Goal: Transaction & Acquisition: Download file/media

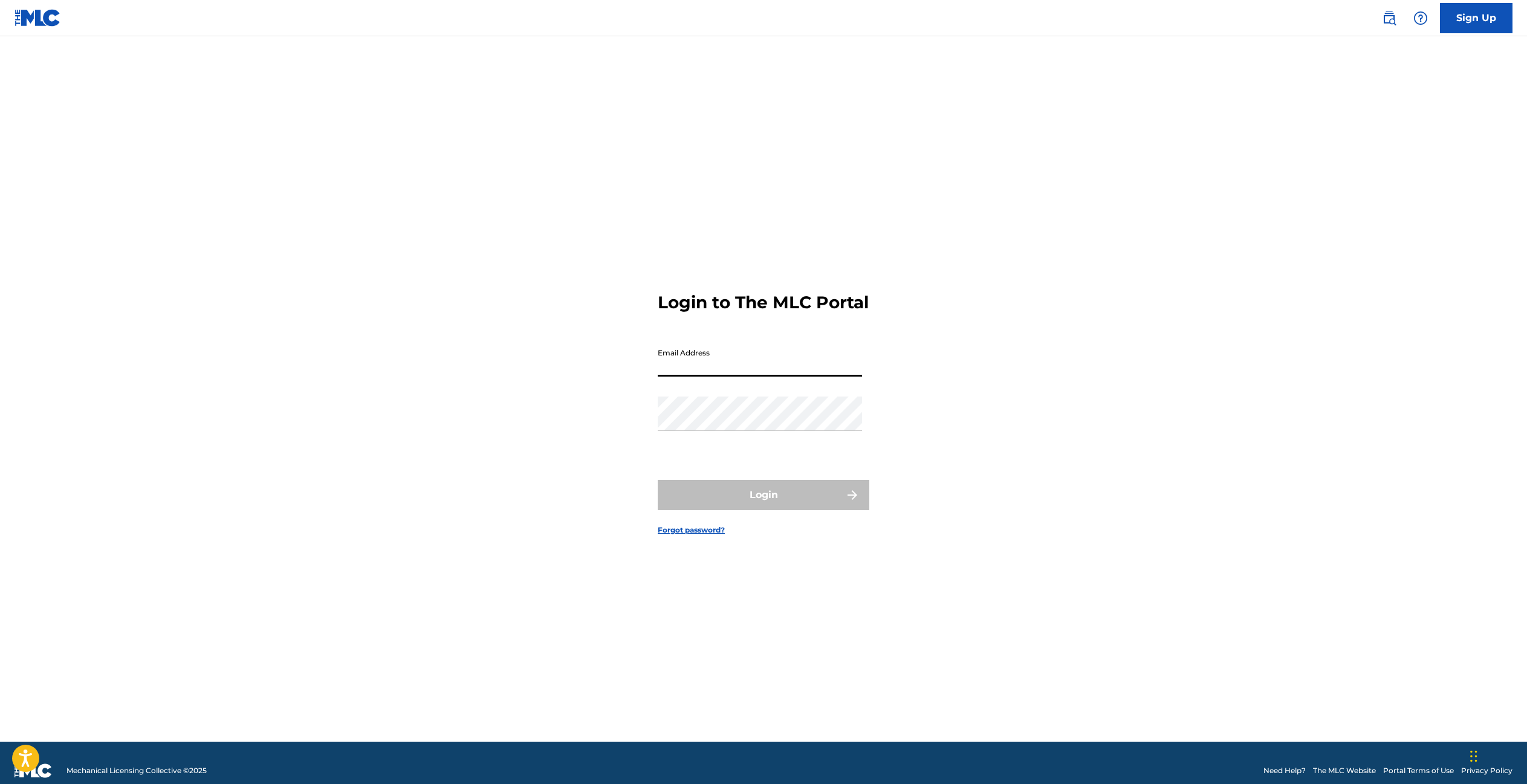
click at [708, 368] on input "Email Address" at bounding box center [760, 359] width 204 height 34
type input "[PERSON_NAME][EMAIL_ADDRESS][DOMAIN_NAME]"
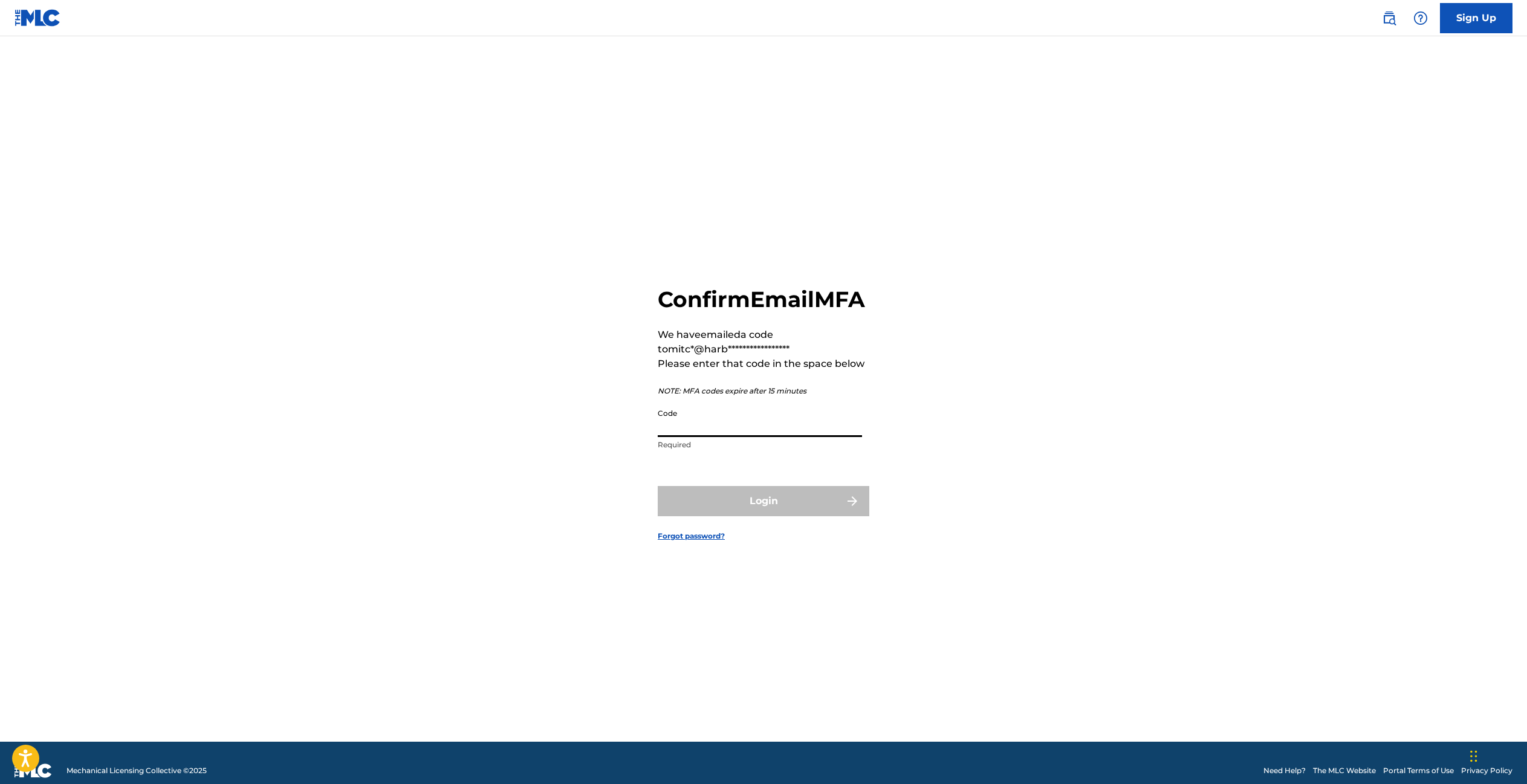
click at [686, 437] on input "Code" at bounding box center [760, 420] width 204 height 34
drag, startPoint x: 731, startPoint y: 428, endPoint x: 724, endPoint y: 432, distance: 8.1
click at [724, 432] on input "Code" at bounding box center [760, 420] width 204 height 34
paste input "143263"
type input "143263"
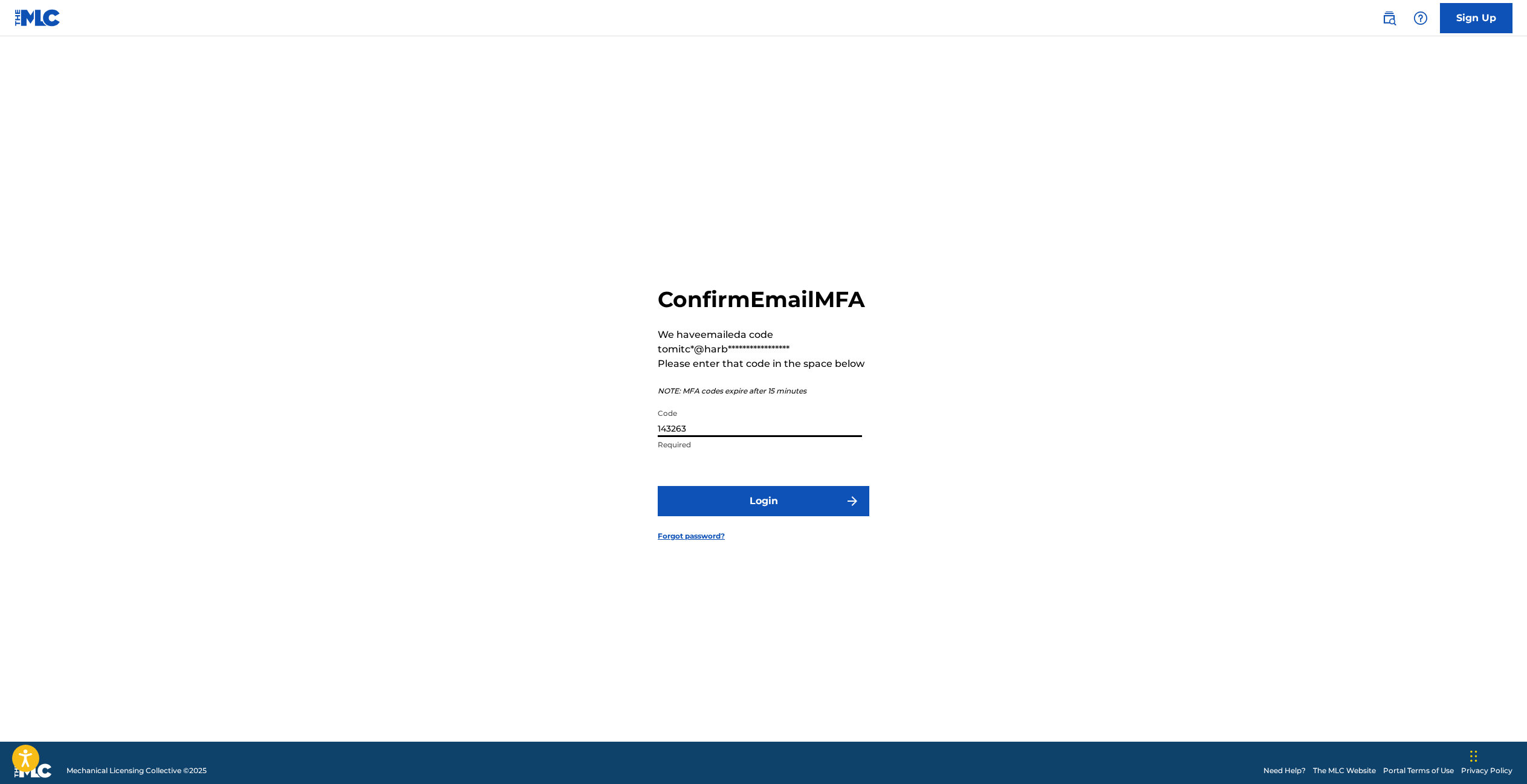
click at [800, 516] on button "Login" at bounding box center [763, 501] width 212 height 30
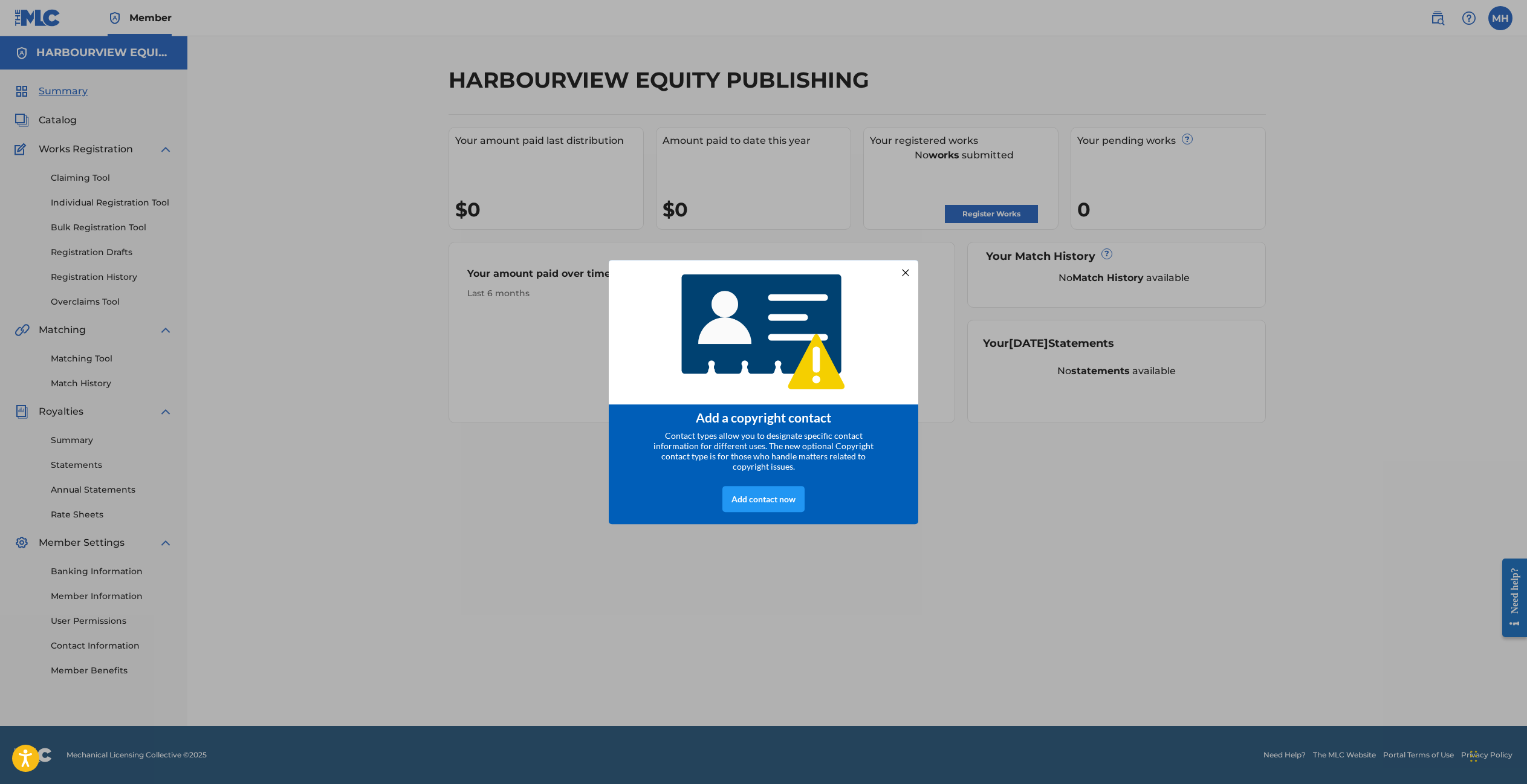
drag, startPoint x: 906, startPoint y: 269, endPoint x: 861, endPoint y: 286, distance: 48.1
click at [906, 270] on div at bounding box center [905, 272] width 15 height 15
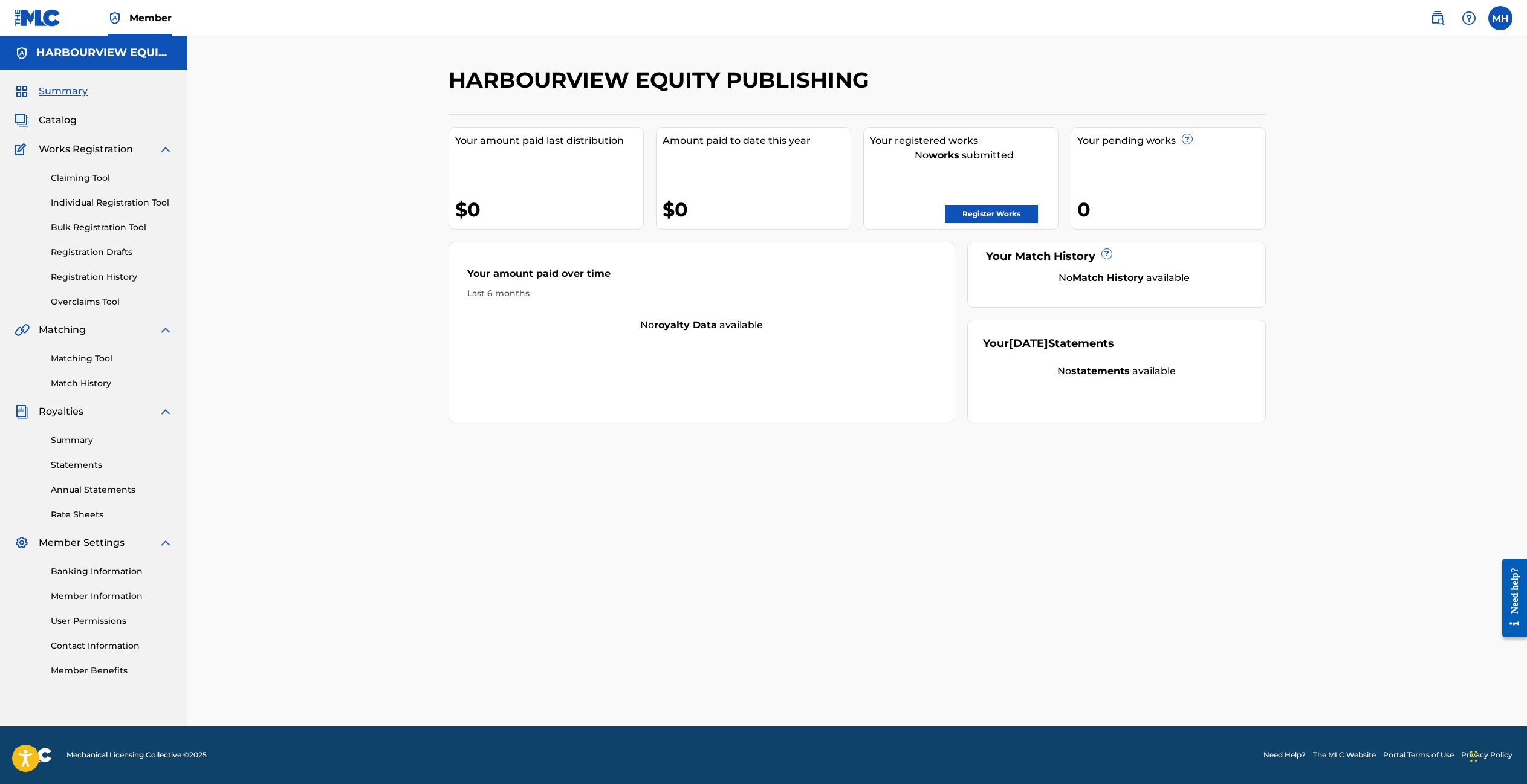
click at [85, 514] on link "Rate Sheets" at bounding box center [112, 514] width 122 height 13
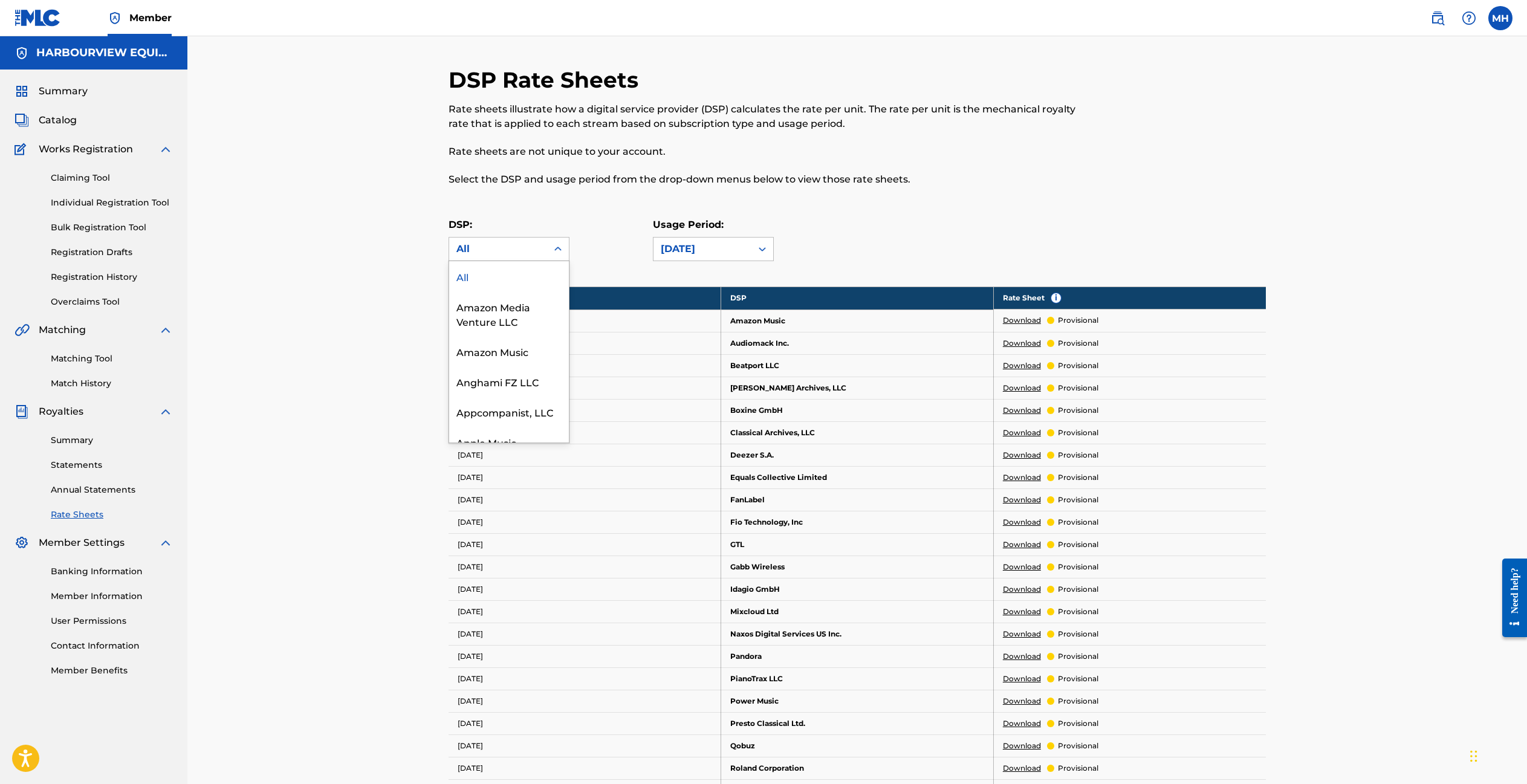
click at [523, 250] on div "All" at bounding box center [498, 249] width 83 height 15
click at [497, 416] on div "YouTube" at bounding box center [509, 427] width 120 height 30
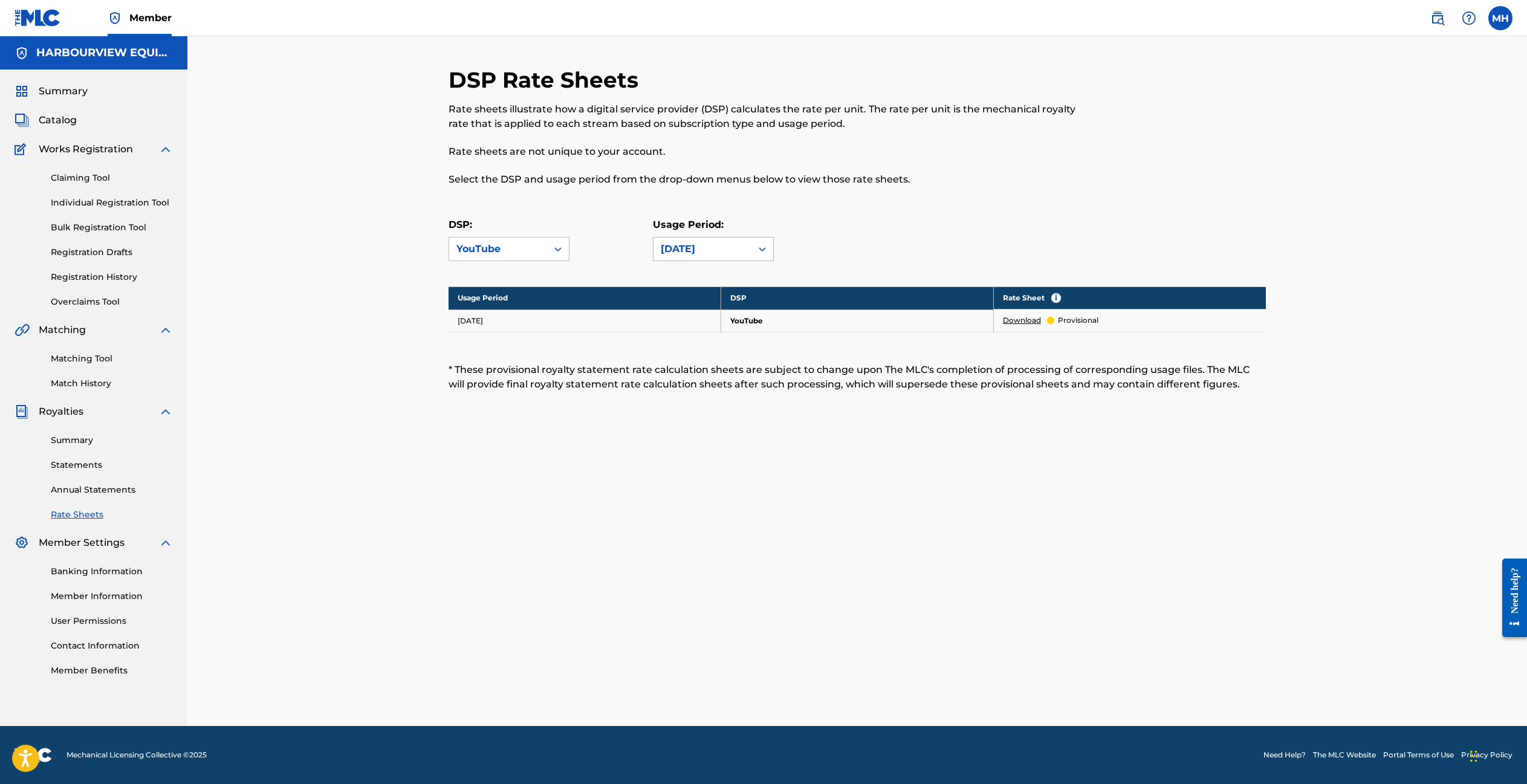
click at [701, 253] on div "[DATE]" at bounding box center [703, 249] width 83 height 15
click at [702, 342] on div "[DATE]" at bounding box center [713, 336] width 120 height 30
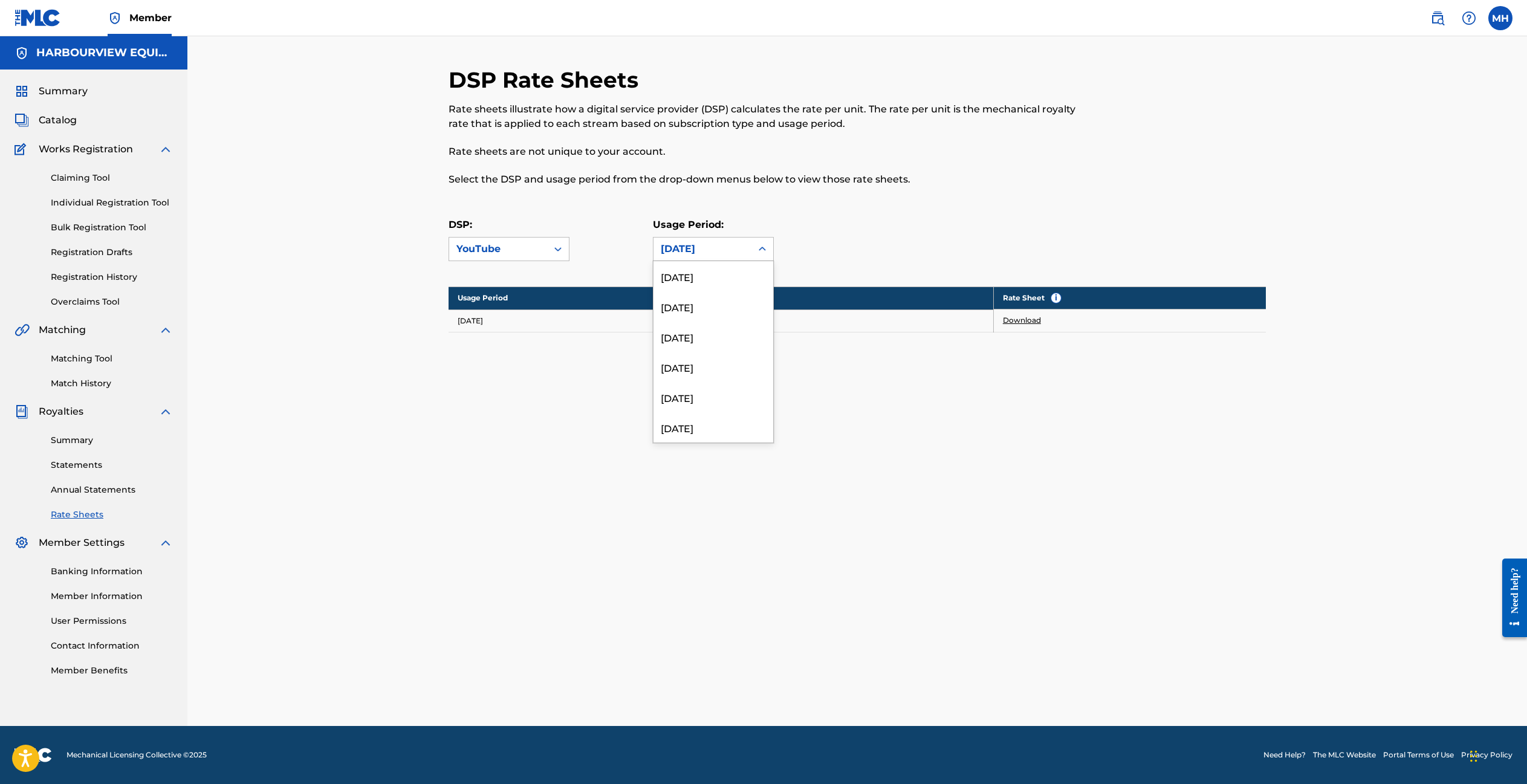
click at [742, 248] on div "[DATE]" at bounding box center [703, 249] width 83 height 15
click at [717, 389] on div "[DATE]" at bounding box center [713, 387] width 120 height 30
click at [1024, 320] on link "Download" at bounding box center [1021, 320] width 38 height 11
